Goal: Information Seeking & Learning: Learn about a topic

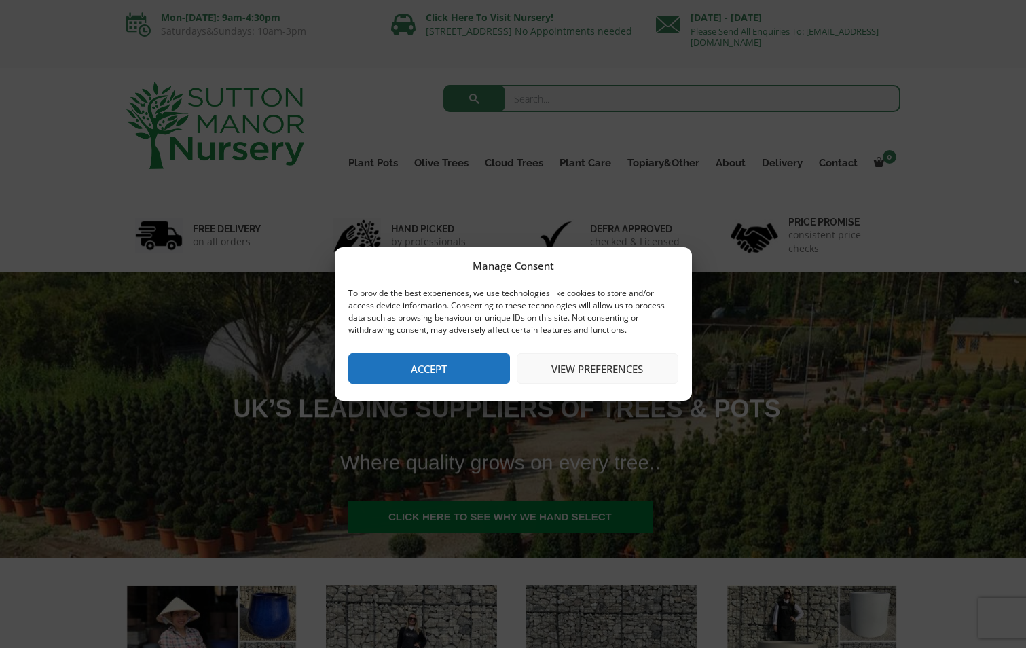
click at [613, 363] on button "View preferences" at bounding box center [598, 368] width 162 height 31
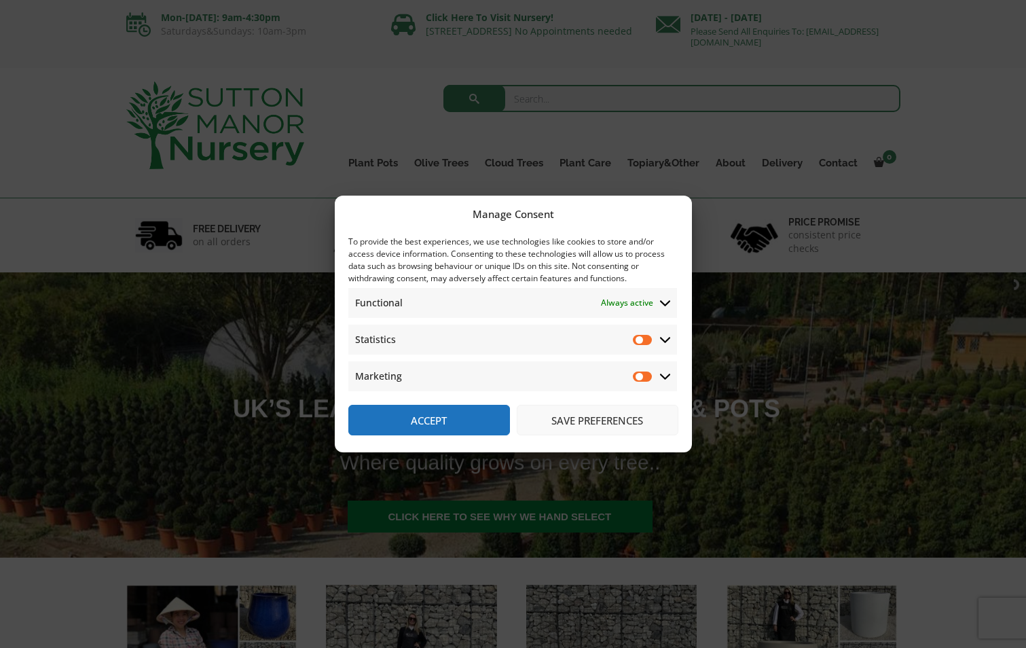
click at [609, 421] on button "Save preferences" at bounding box center [598, 420] width 162 height 31
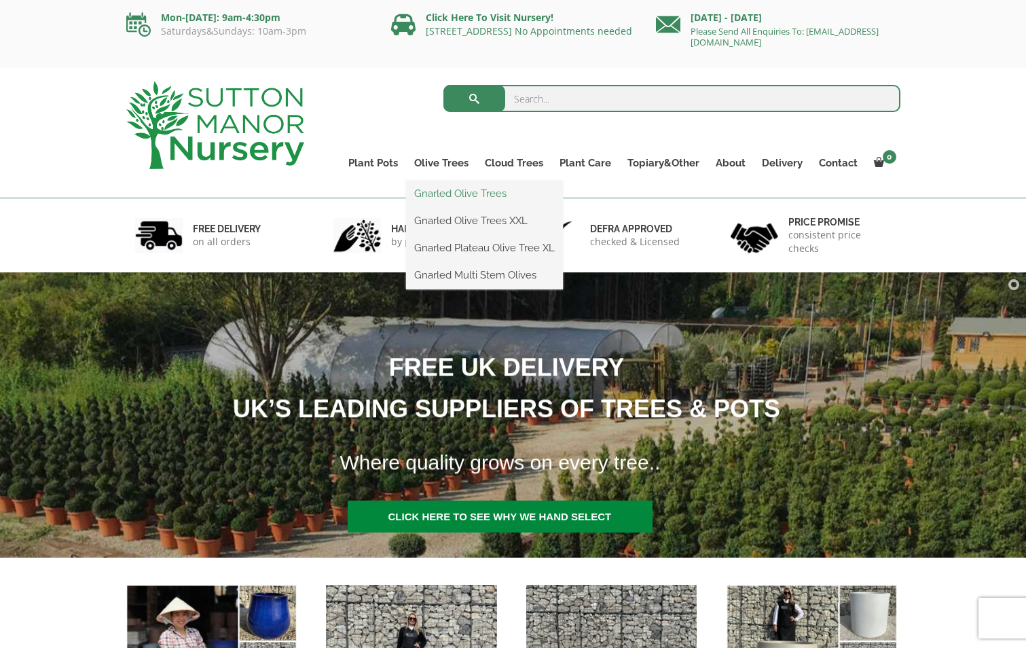
click at [467, 192] on link "Gnarled Olive Trees" at bounding box center [484, 193] width 157 height 20
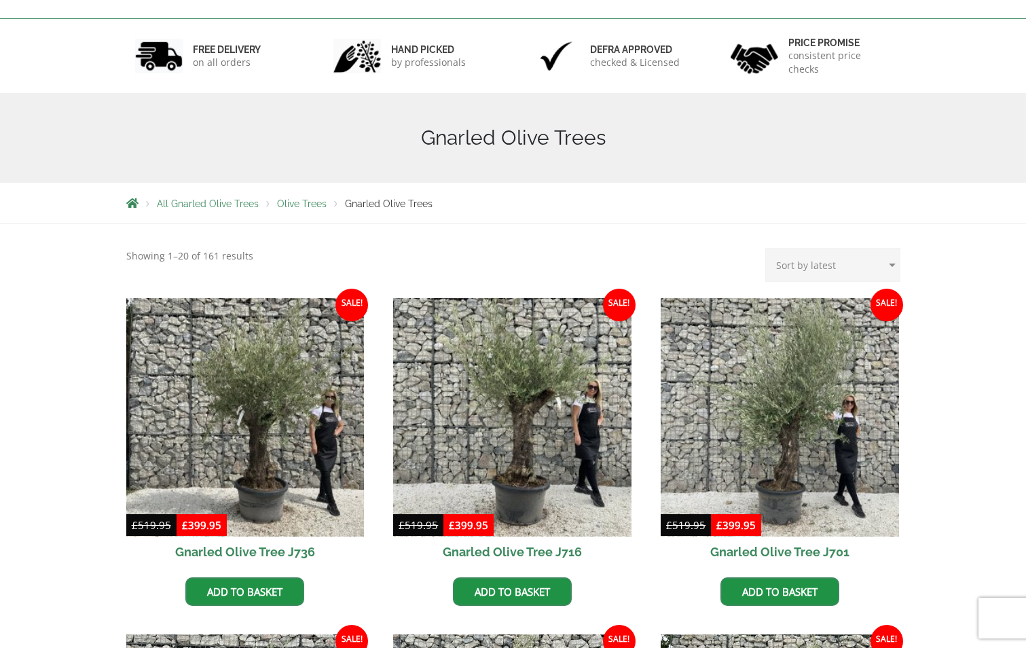
scroll to position [179, 0]
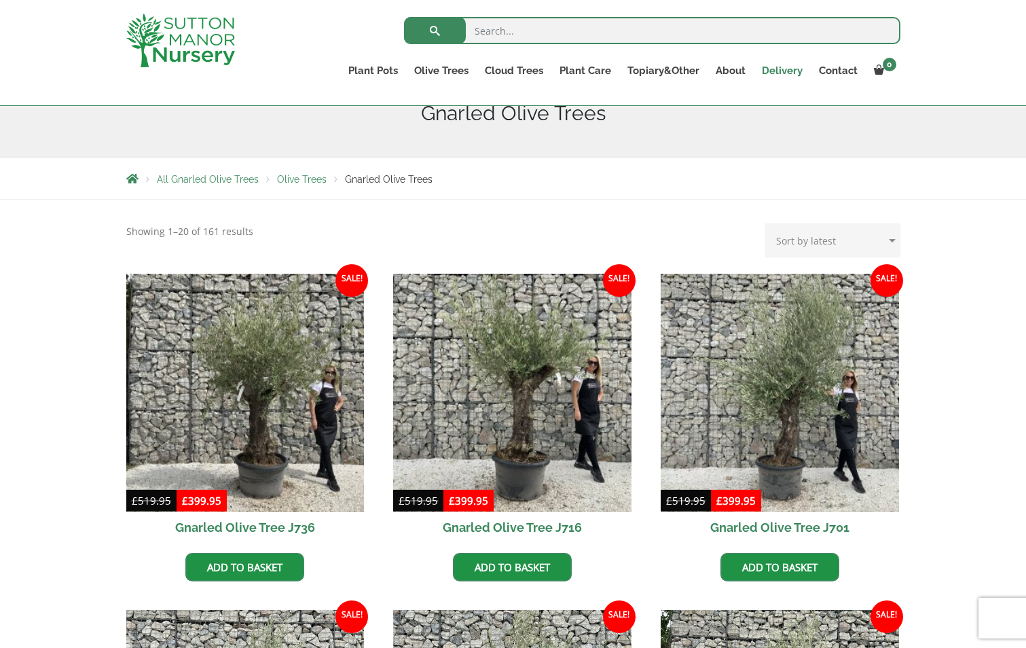
click at [791, 67] on link "Delivery" at bounding box center [782, 70] width 57 height 19
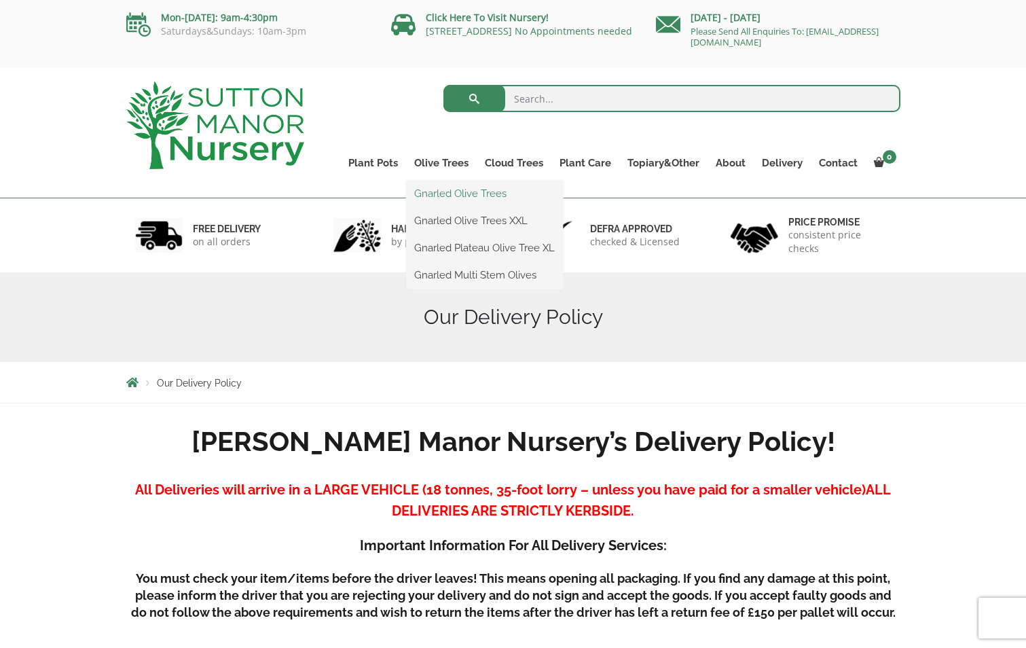
click at [444, 191] on link "Gnarled Olive Trees" at bounding box center [484, 193] width 157 height 20
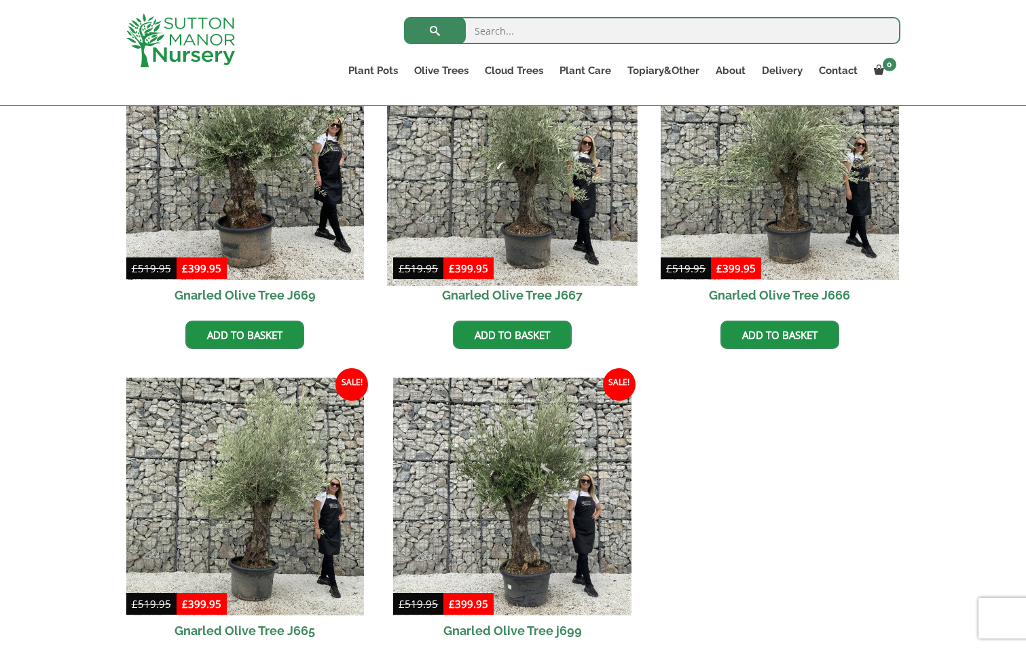
scroll to position [1223, 0]
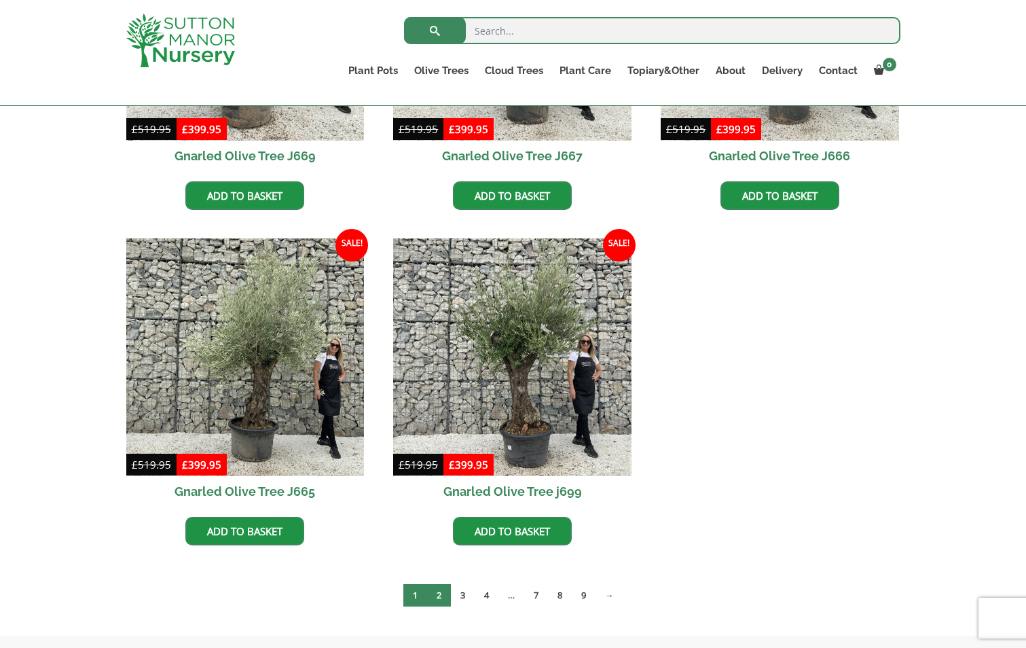
click at [437, 590] on link "2" at bounding box center [439, 595] width 24 height 22
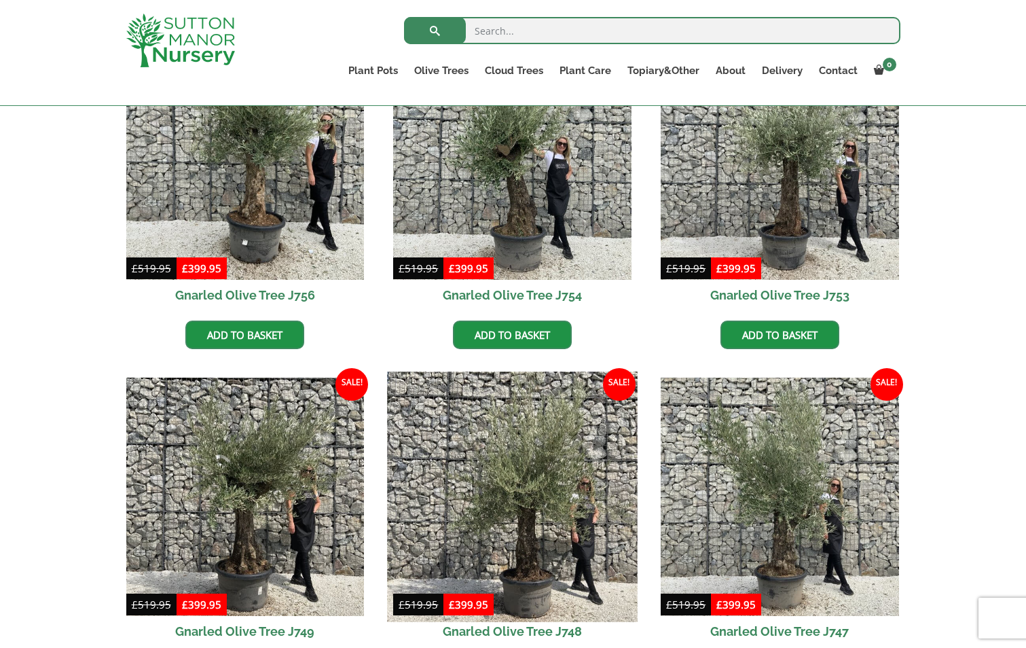
scroll to position [204, 0]
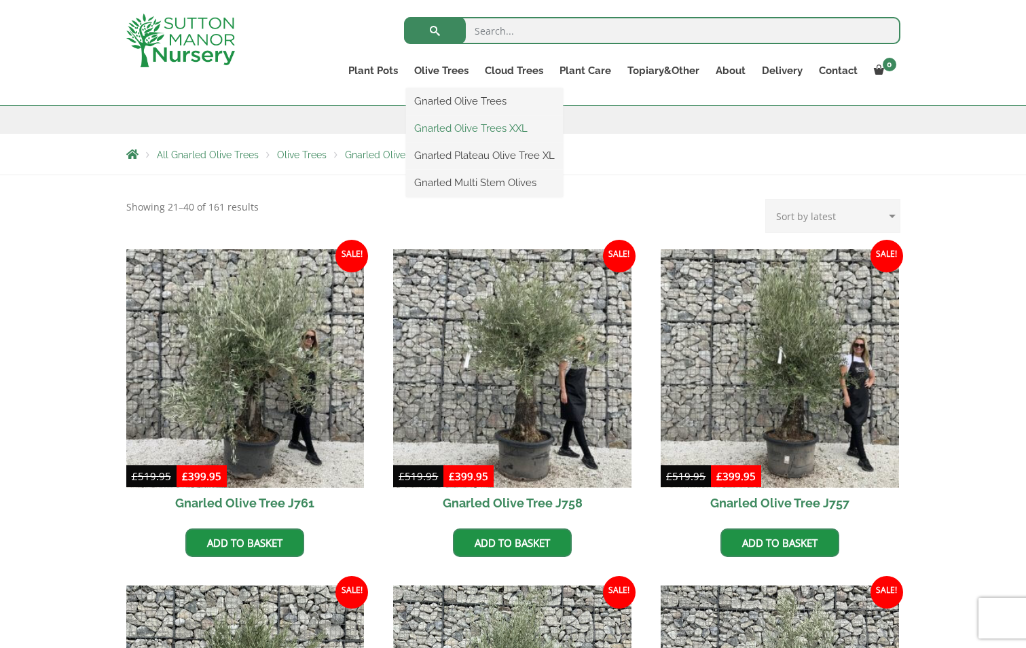
click at [470, 128] on link "Gnarled Olive Trees XXL" at bounding box center [484, 128] width 157 height 20
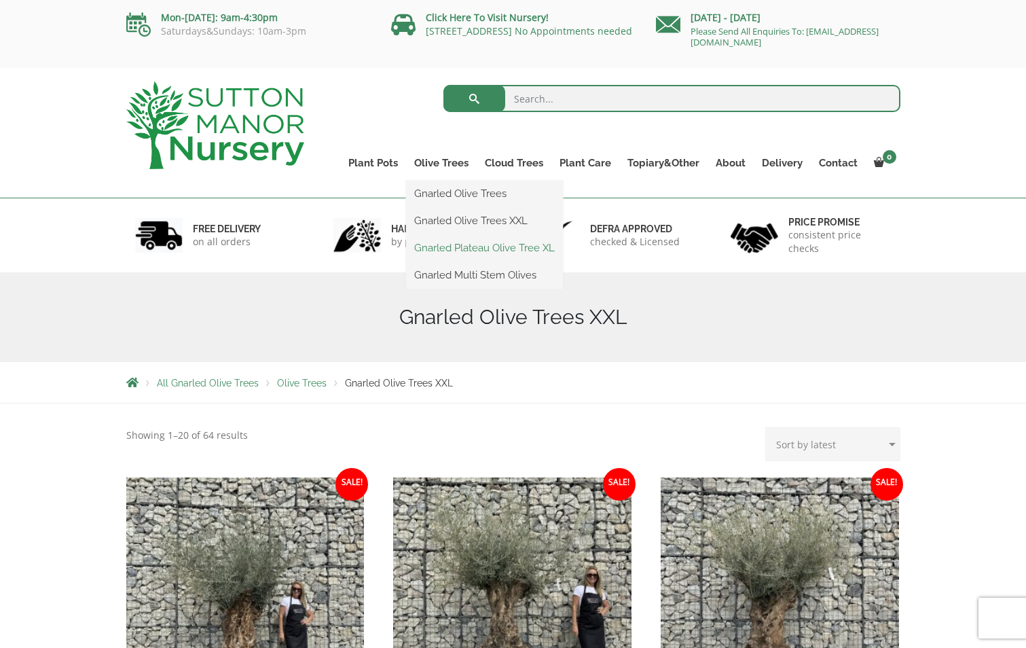
click at [467, 247] on link "Gnarled Plateau Olive Tree XL" at bounding box center [484, 248] width 157 height 20
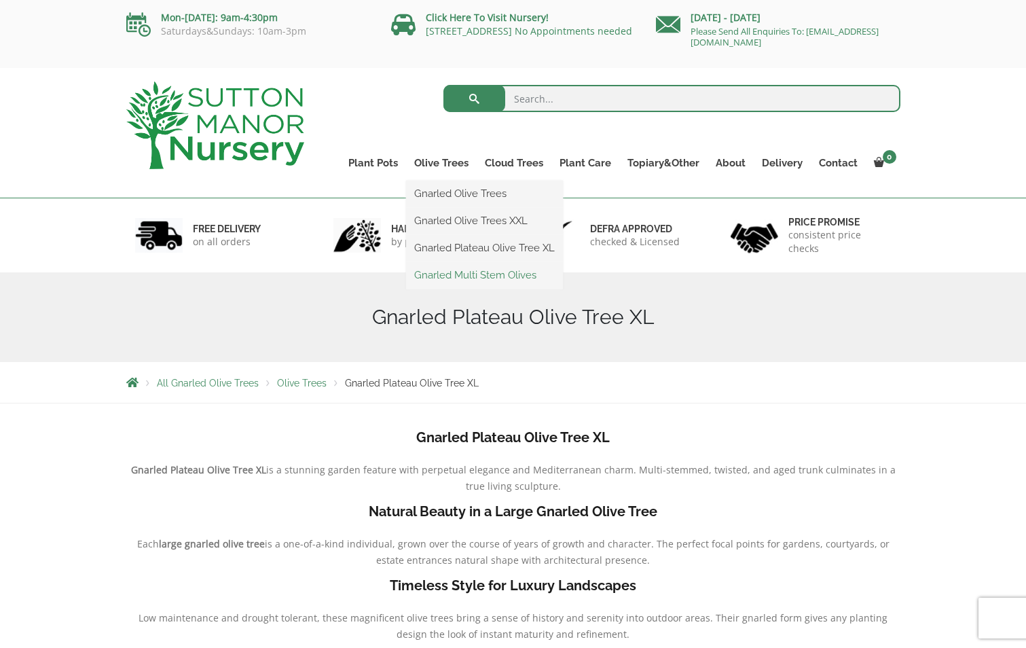
click at [458, 271] on link "Gnarled Multi Stem Olives" at bounding box center [484, 275] width 157 height 20
